Goal: Transaction & Acquisition: Book appointment/travel/reservation

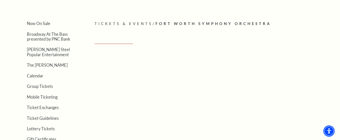
scroll to position [108, 0]
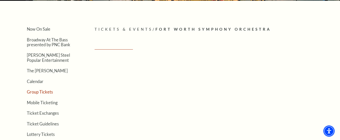
click at [47, 93] on link "Group Tickets" at bounding box center [40, 92] width 26 height 5
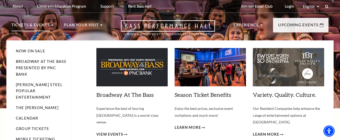
click at [52, 23] on li "Tickets & Events Now On Sale Broadway At The Bass presented by PNC Bank [PERSON…" at bounding box center [33, 31] width 42 height 18
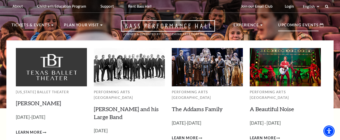
click at [308, 27] on p "Upcoming Events" at bounding box center [298, 26] width 40 height 9
click at [307, 20] on div "Upcoming Events" at bounding box center [301, 25] width 56 height 15
click at [305, 22] on p "Upcoming Events" at bounding box center [298, 26] width 40 height 9
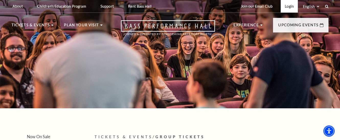
click at [289, 12] on link "Login" at bounding box center [289, 6] width 17 height 13
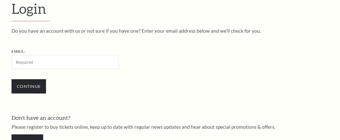
scroll to position [142, 0]
